Goal: Task Accomplishment & Management: Use online tool/utility

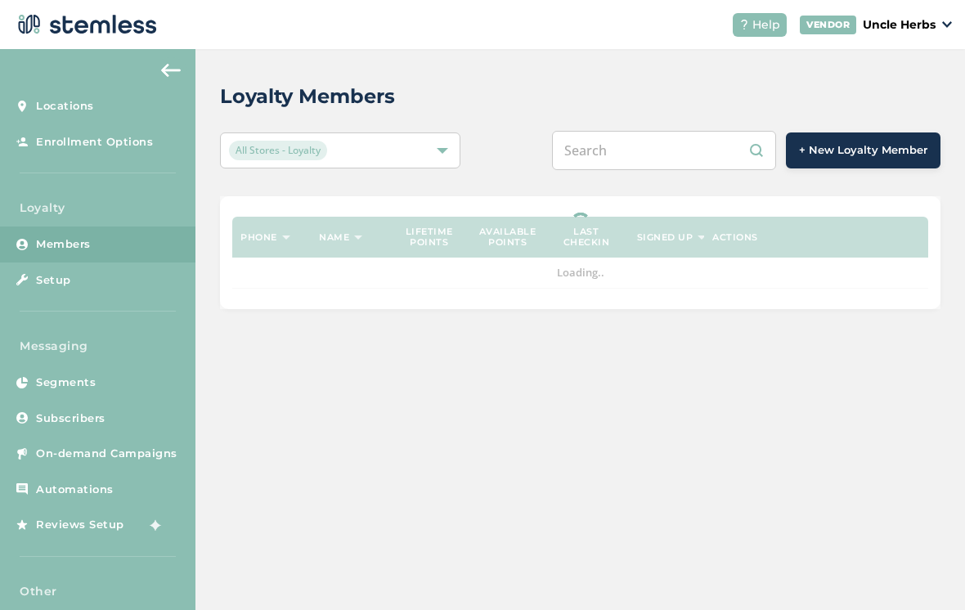
click at [675, 164] on input "text" at bounding box center [664, 150] width 224 height 39
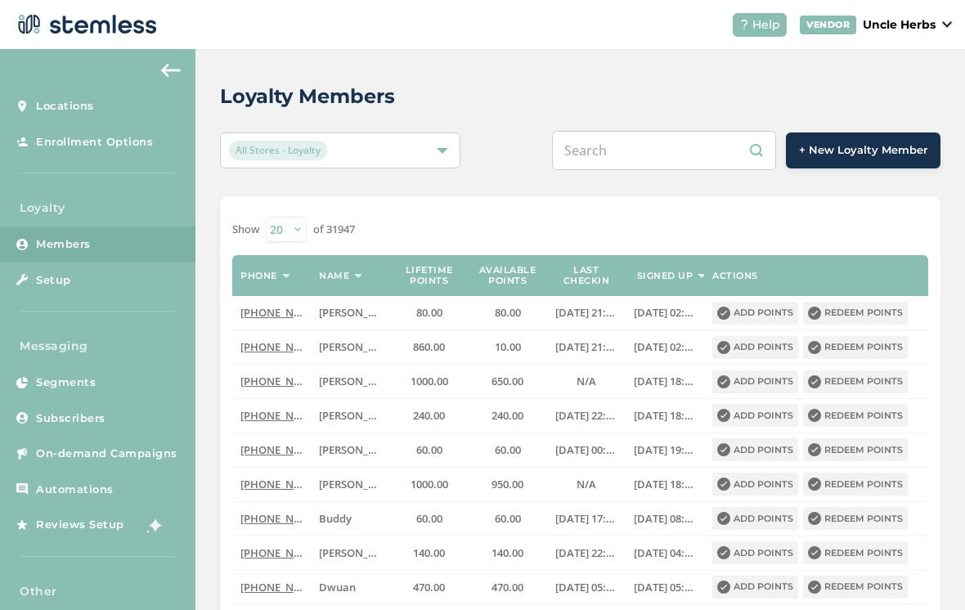
click at [651, 154] on input "text" at bounding box center [664, 150] width 224 height 39
click at [651, 154] on input "A$$" at bounding box center [664, 150] width 224 height 39
type input "A"
click at [619, 157] on input "text" at bounding box center [664, 150] width 224 height 39
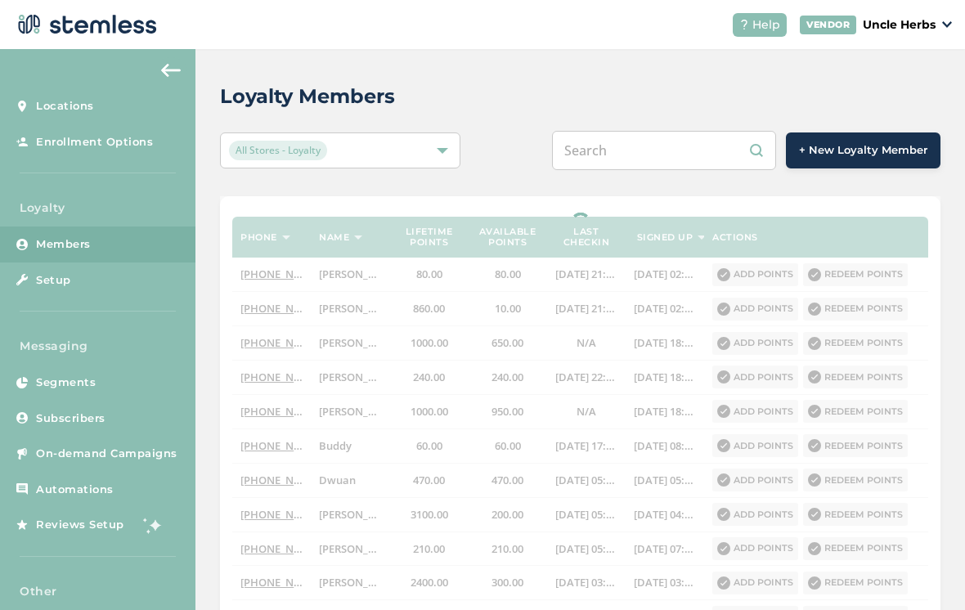
click at [615, 155] on input "text" at bounding box center [664, 150] width 224 height 39
click at [632, 153] on input "text" at bounding box center [664, 150] width 224 height 39
click at [623, 146] on input "text" at bounding box center [664, 150] width 224 height 39
paste input "9077825194"
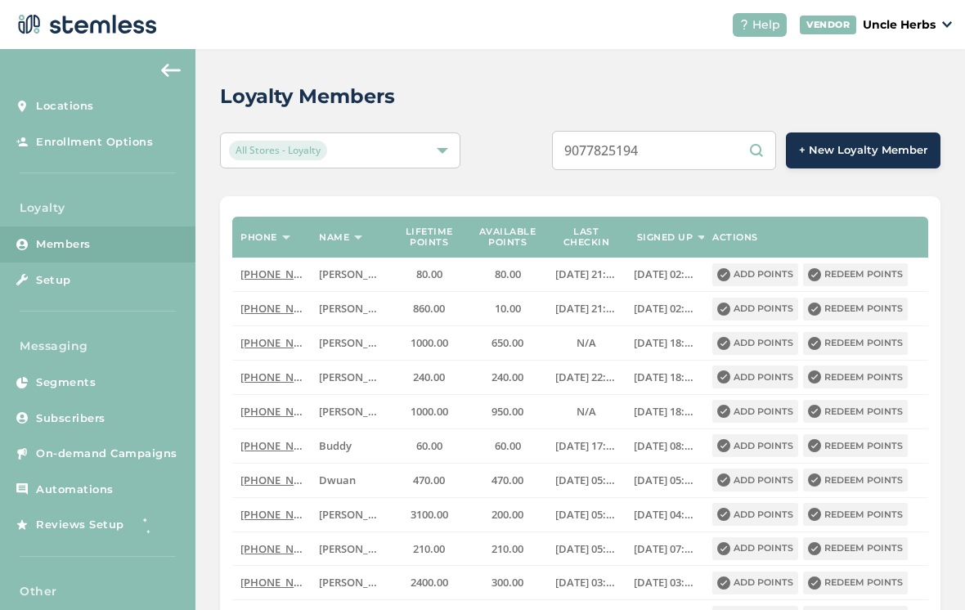
click at [701, 142] on input "9077825194" at bounding box center [664, 150] width 224 height 39
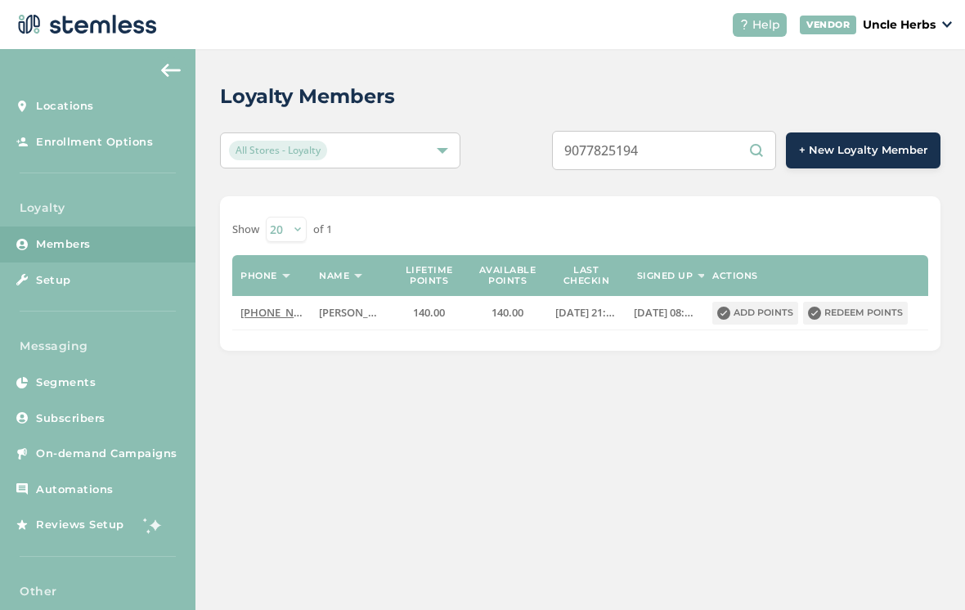
click at [651, 161] on input "9077825194" at bounding box center [664, 150] width 224 height 39
click at [640, 153] on input "9077825194" at bounding box center [664, 150] width 224 height 39
click at [641, 158] on input "9077825194" at bounding box center [664, 150] width 224 height 39
paste input "449723"
type input "9077449723"
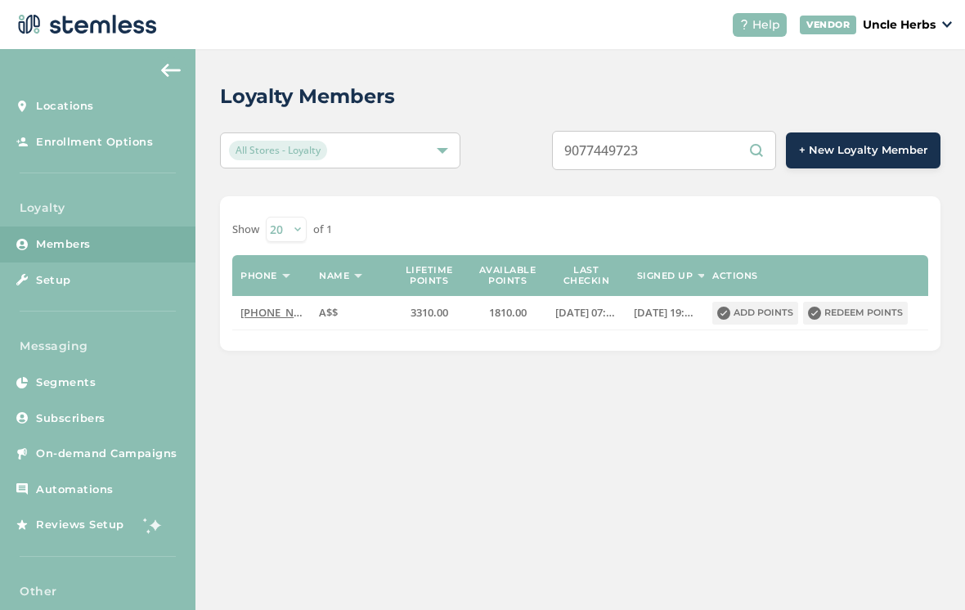
click at [865, 321] on button "Redeem points" at bounding box center [855, 313] width 105 height 23
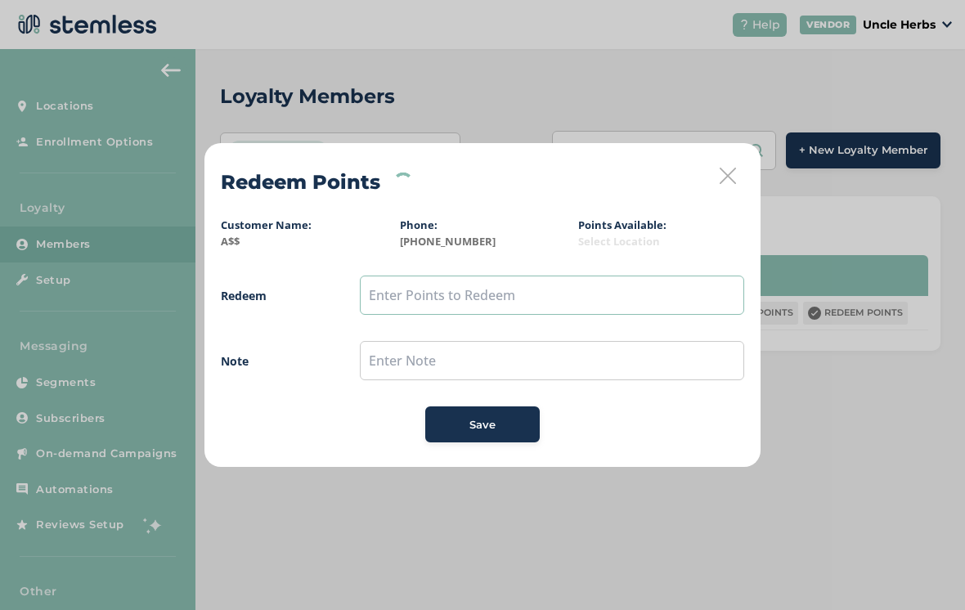
click at [509, 311] on input "text" at bounding box center [552, 295] width 384 height 39
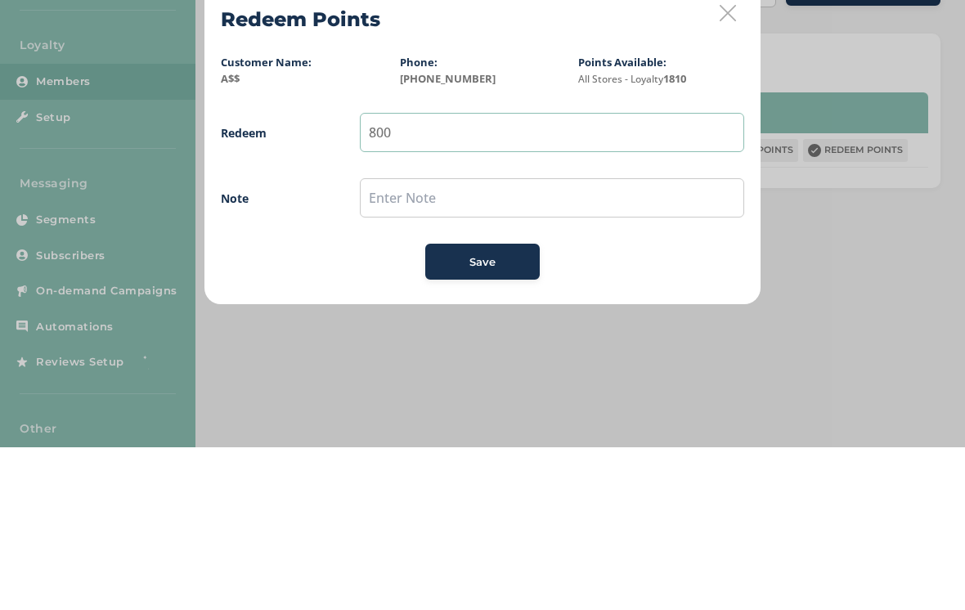
type input "800"
click at [568, 341] on input "text" at bounding box center [552, 360] width 384 height 39
type input "50 off and 2 dollar prerolls"
click at [500, 417] on div "Save" at bounding box center [482, 425] width 88 height 16
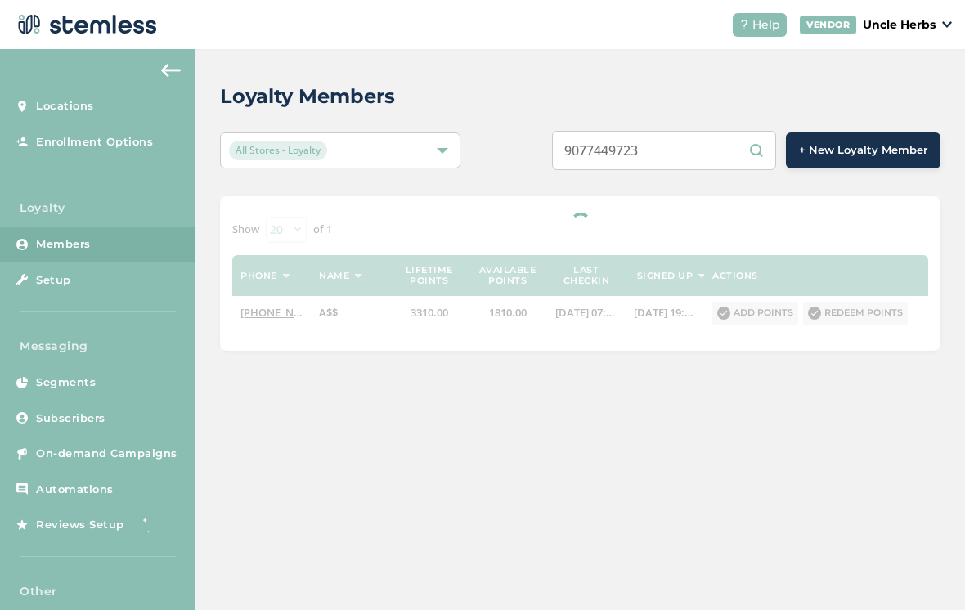
click at [274, 309] on div at bounding box center [580, 273] width 721 height 155
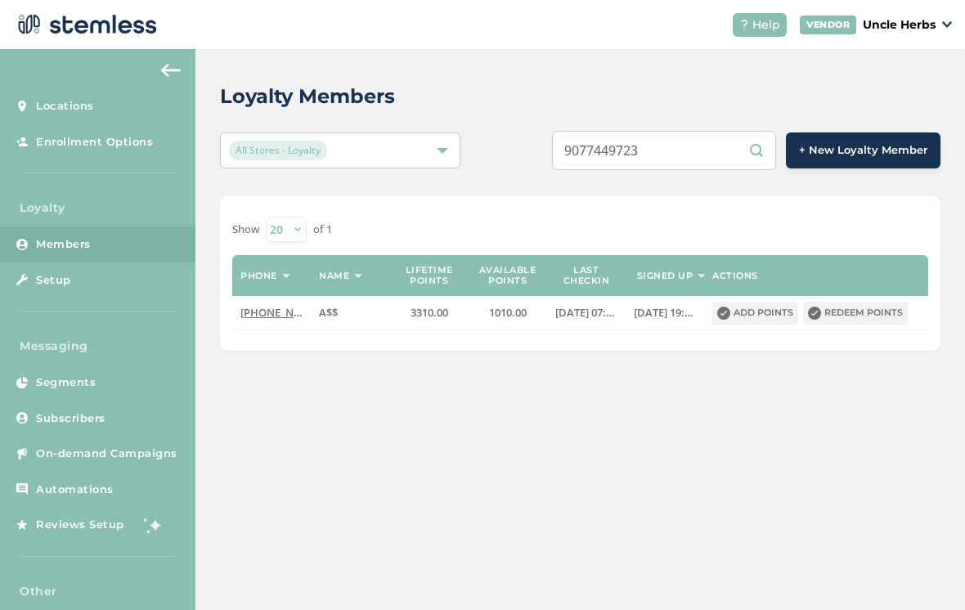
click at [258, 313] on span "[PHONE_NUMBER]" at bounding box center [288, 312] width 94 height 15
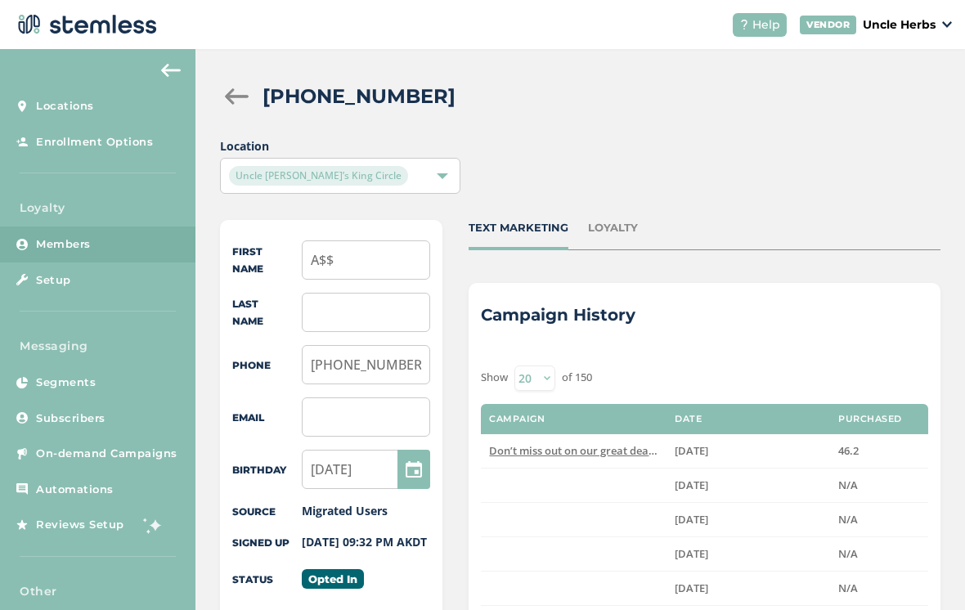
click at [173, 70] on img at bounding box center [171, 70] width 20 height 13
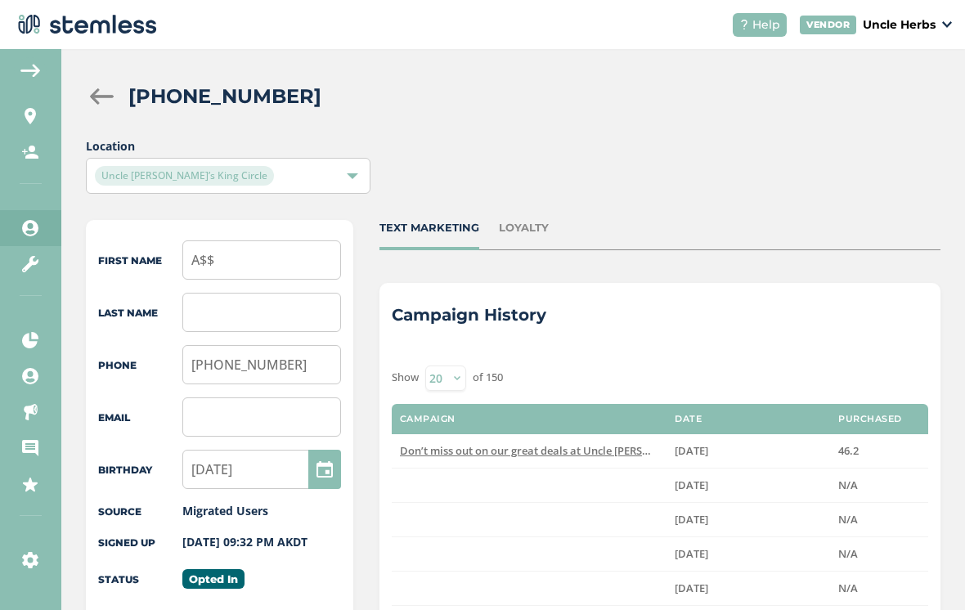
click at [95, 97] on div at bounding box center [102, 96] width 33 height 16
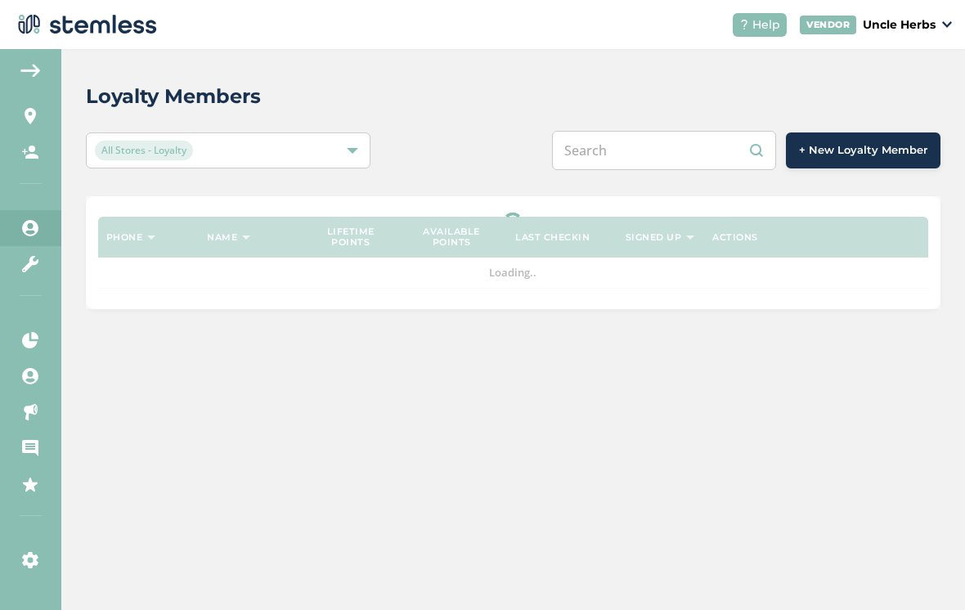
click at [650, 162] on input "text" at bounding box center [664, 150] width 224 height 39
click at [645, 147] on input "text" at bounding box center [664, 150] width 224 height 39
paste input "9079030437"
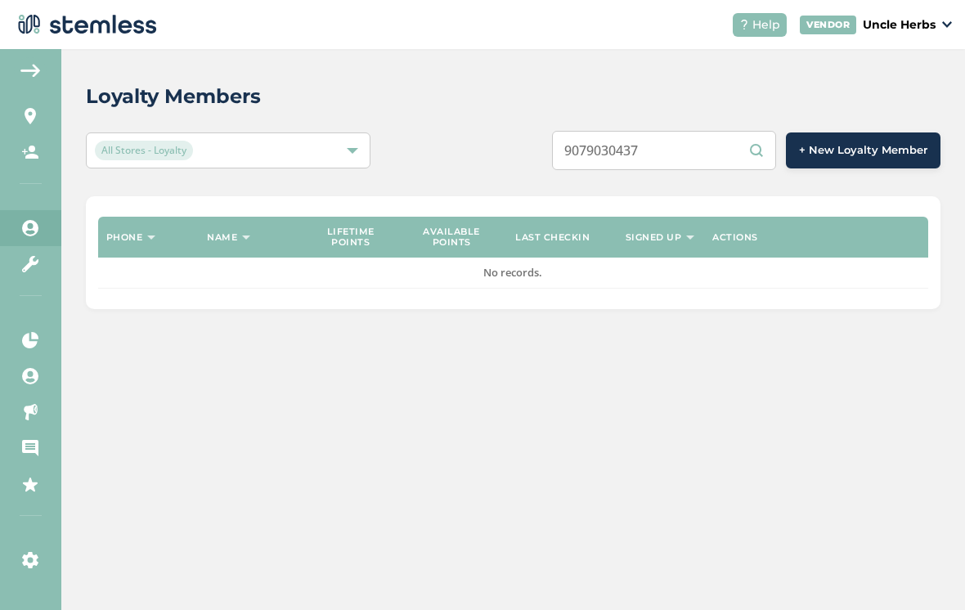
click at [690, 155] on input "9079030437" at bounding box center [664, 150] width 224 height 39
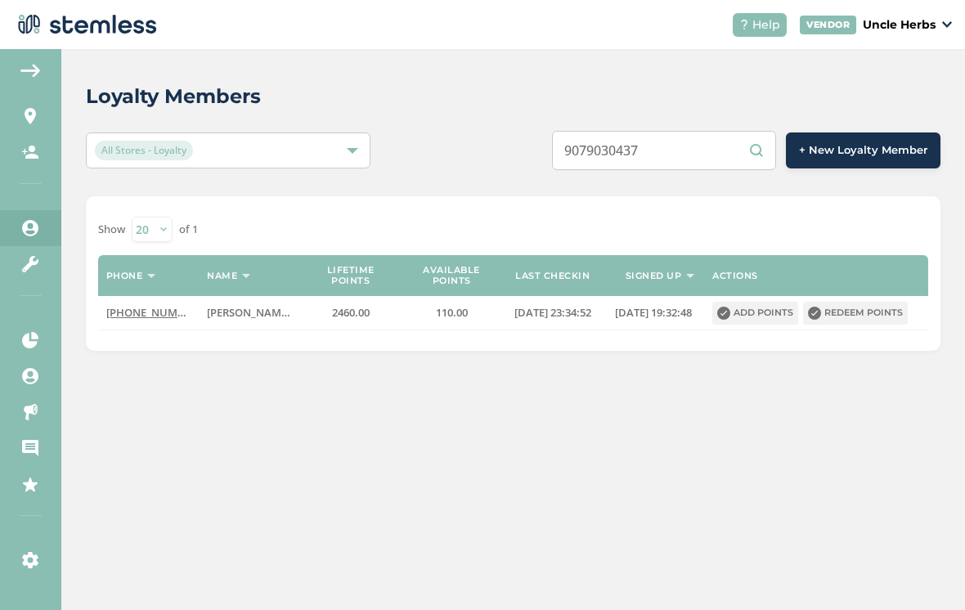
type input "9079030437"
click at [867, 319] on button "Redeem points" at bounding box center [855, 313] width 105 height 23
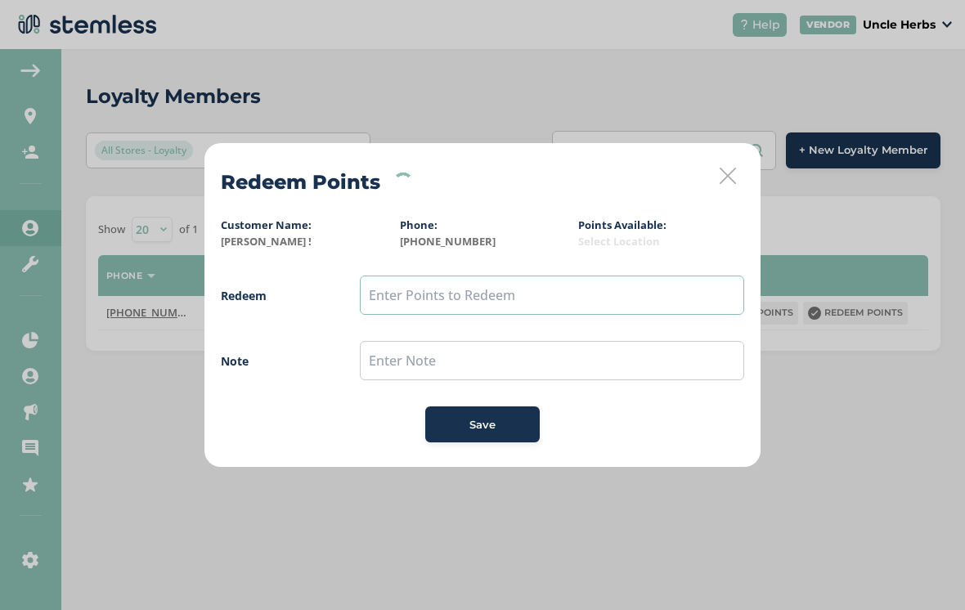
click at [533, 301] on input "text" at bounding box center [552, 295] width 384 height 39
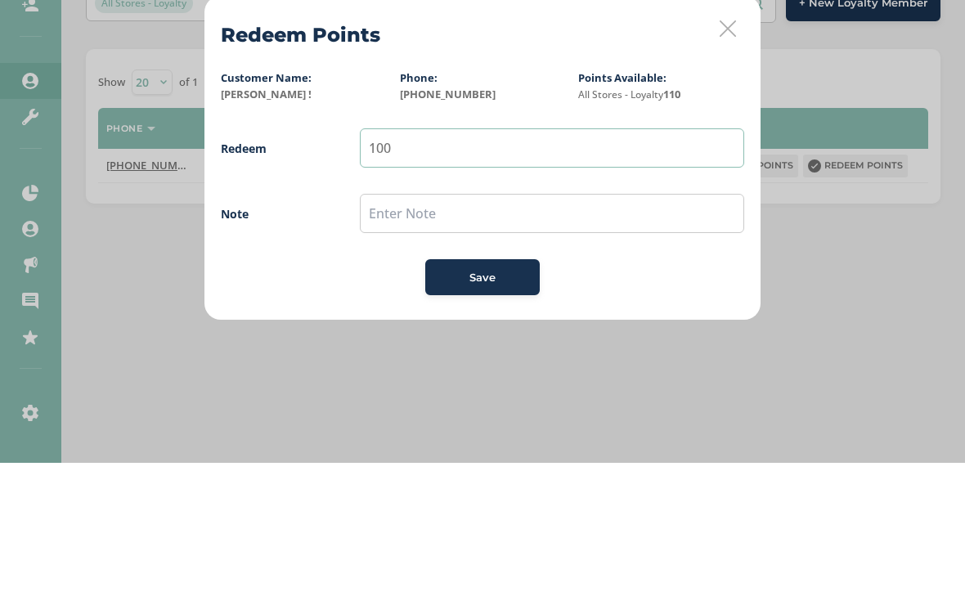
type input "100"
click at [518, 341] on input "text" at bounding box center [552, 360] width 384 height 39
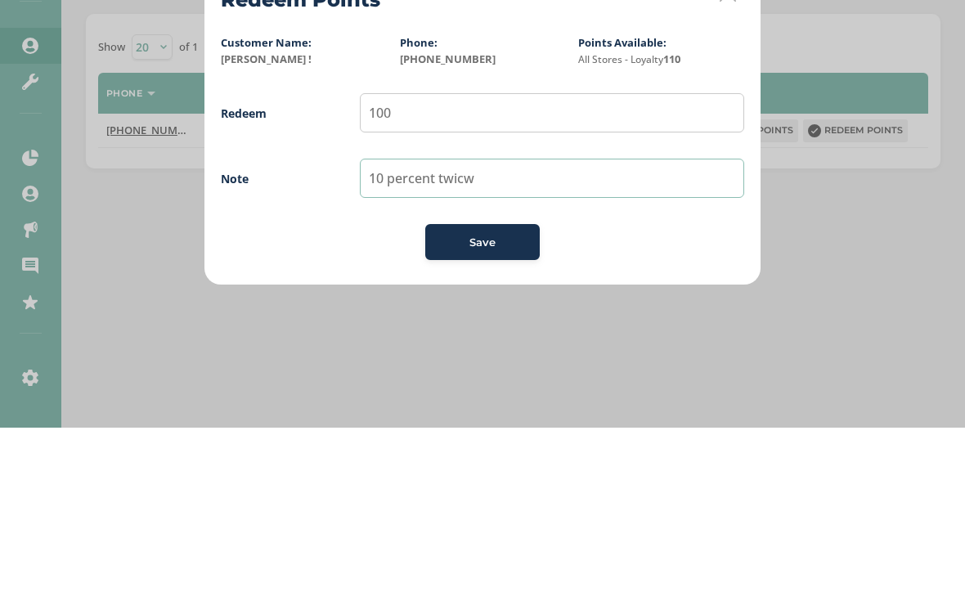
type input "10 percent twicw"
click at [494, 417] on span "Save" at bounding box center [483, 425] width 26 height 16
